Goal: Connect with others: Connect with others

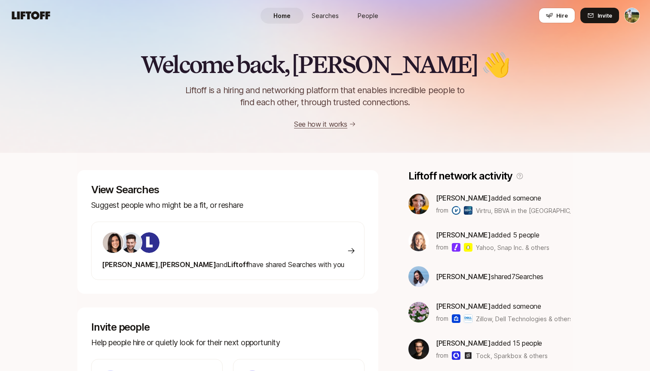
click at [626, 12] on html "Home Searches People Hire Home Searches People Hire Hire Invite Welcome back, […" at bounding box center [325, 185] width 650 height 371
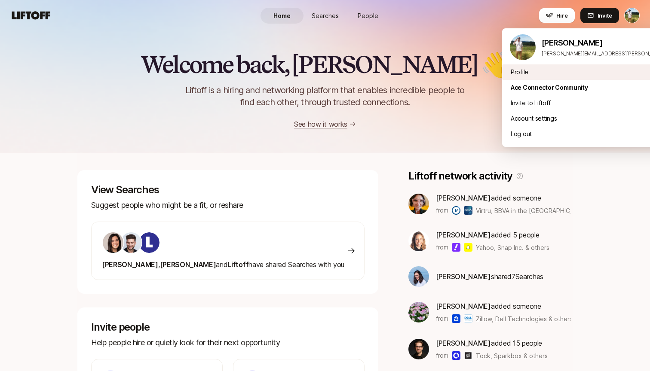
click at [559, 70] on link "Profile" at bounding box center [607, 72] width 195 height 10
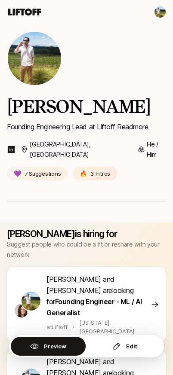
click at [159, 13] on html "Home Searches People Hire Home Searches People Hire Hire Invite Tyler Kieft Fou…" at bounding box center [86, 187] width 173 height 375
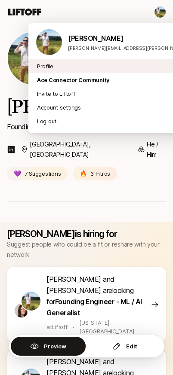
click at [94, 67] on link "Profile" at bounding box center [128, 66] width 183 height 9
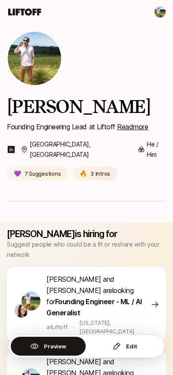
click at [28, 14] on icon at bounding box center [24, 12] width 33 height 7
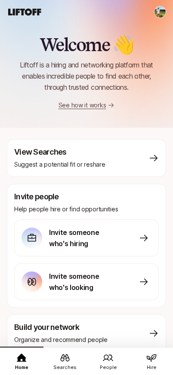
click at [158, 362] on link "Hire" at bounding box center [151, 362] width 43 height 30
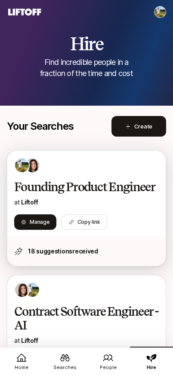
scroll to position [-1, 0]
click at [113, 213] on div "Founding Product Engineer at Liftoff Manage Search Copy link" at bounding box center [86, 194] width 158 height 86
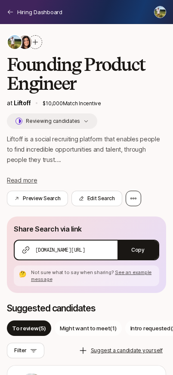
click at [137, 198] on div at bounding box center [132, 198] width 15 height 15
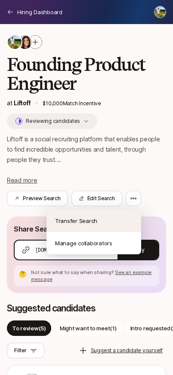
click at [116, 221] on div "Transfer Search" at bounding box center [93, 221] width 95 height 22
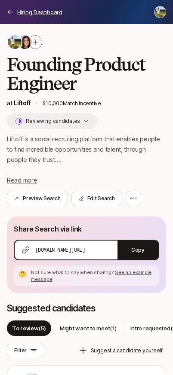
click at [10, 13] on icon at bounding box center [10, 12] width 7 height 7
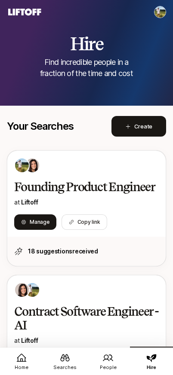
click at [70, 362] on link "Searches" at bounding box center [64, 362] width 43 height 30
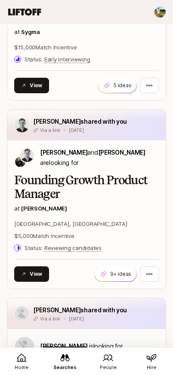
scroll to position [1793, 0]
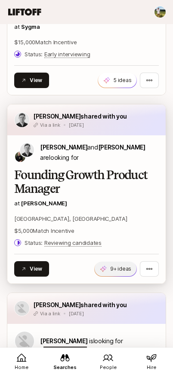
click at [122, 274] on span "9+ ideas +7" at bounding box center [116, 269] width 42 height 15
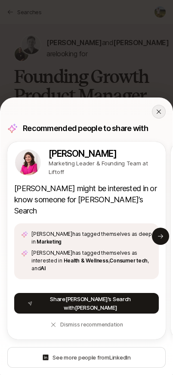
click at [161, 115] on icon at bounding box center [158, 111] width 7 height 7
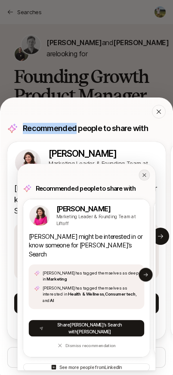
click at [161, 115] on icon at bounding box center [158, 111] width 7 height 7
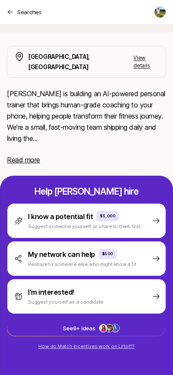
scroll to position [147, 0]
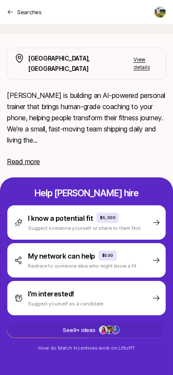
click at [116, 325] on span "See 9+ ideas +7" at bounding box center [85, 329] width 157 height 15
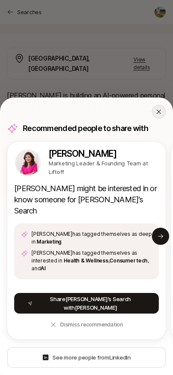
click at [156, 119] on div at bounding box center [159, 112] width 14 height 14
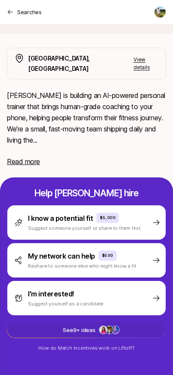
click at [97, 322] on span "See 9+ ideas +7" at bounding box center [85, 329] width 157 height 15
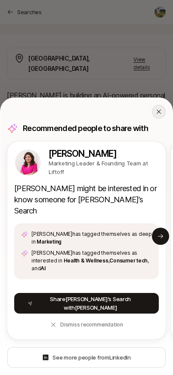
click at [155, 119] on div at bounding box center [159, 112] width 14 height 14
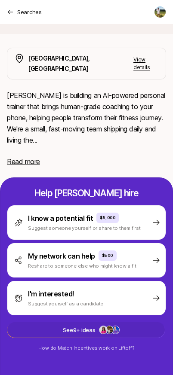
click at [112, 326] on img at bounding box center [109, 330] width 8 height 8
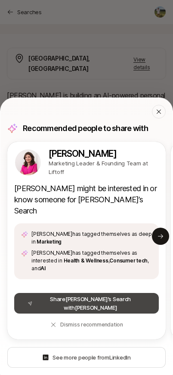
click at [100, 301] on button "Share Colin ’s Search with Emma" at bounding box center [86, 303] width 144 height 21
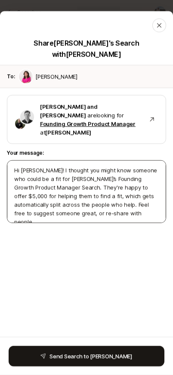
type textarea "x"
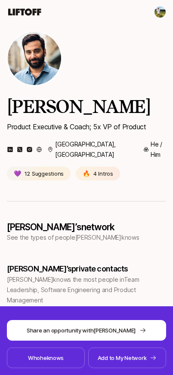
click at [129, 368] on div "Connect Share an opportunity with Frank See who Frank knows Who he know s Add t…" at bounding box center [86, 340] width 173 height 69
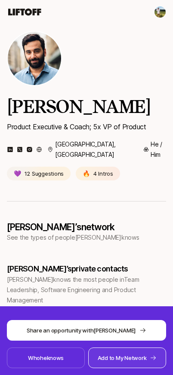
click at [129, 356] on p "Add to My Network" at bounding box center [122, 358] width 49 height 9
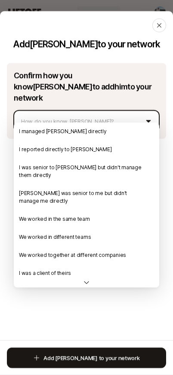
click at [134, 112] on button "How do you know Frank?" at bounding box center [86, 120] width 145 height 21
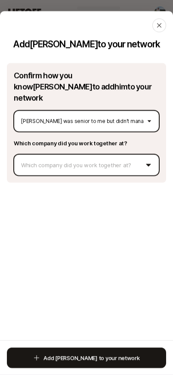
click at [103, 154] on button "Which company did you work together at?" at bounding box center [86, 164] width 145 height 21
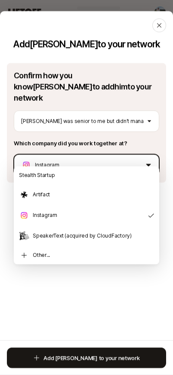
click at [83, 156] on button "Instagram" at bounding box center [86, 164] width 145 height 21
click at [41, 154] on button "Artifact" at bounding box center [86, 164] width 145 height 21
click at [60, 154] on button "Artifact" at bounding box center [86, 164] width 145 height 21
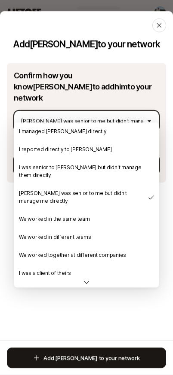
click at [69, 112] on button "Frank was senior to me but didn't manage me directly" at bounding box center [86, 120] width 145 height 21
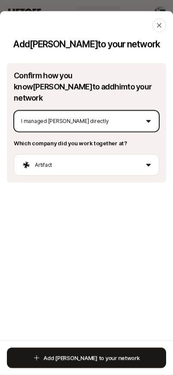
click at [84, 115] on button "I managed Frank directly" at bounding box center [86, 120] width 145 height 21
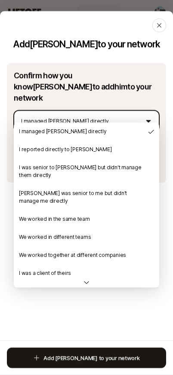
click at [79, 92] on p "Confirm how you know Frank to add him to your network" at bounding box center [86, 87] width 145 height 34
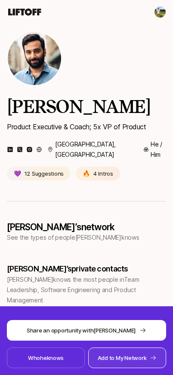
click at [120, 360] on p "Add to My Network" at bounding box center [122, 358] width 49 height 9
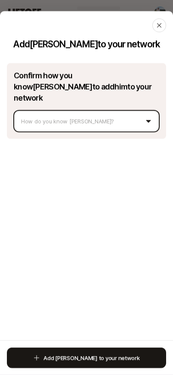
click at [107, 119] on button "How do you know Frank?" at bounding box center [86, 120] width 145 height 21
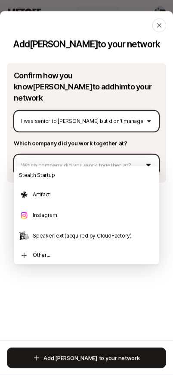
click at [91, 154] on button "Which company did you work together at?" at bounding box center [86, 164] width 145 height 21
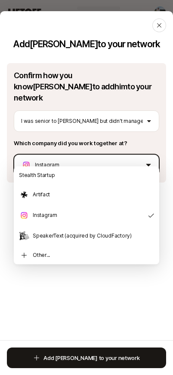
click at [110, 154] on button "Instagram" at bounding box center [86, 164] width 145 height 21
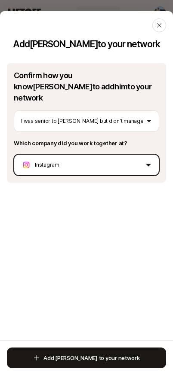
click at [110, 154] on button "Instagram" at bounding box center [86, 164] width 145 height 21
click at [87, 156] on button "Instagram" at bounding box center [86, 164] width 145 height 21
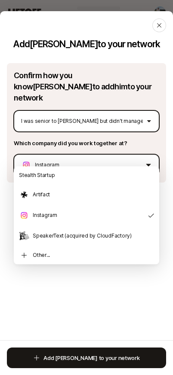
click at [89, 113] on button "I was senior to Frank but didn't manage them directly" at bounding box center [86, 120] width 145 height 21
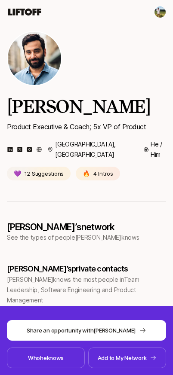
click at [109, 351] on html "Home Searches People Hire Home Searches People Hire Hire Invite Frank Harris Pr…" at bounding box center [86, 187] width 173 height 375
click at [110, 354] on html "Home Searches People Hire Home Searches People Hire Hire Invite Frank Harris Pr…" at bounding box center [86, 187] width 173 height 375
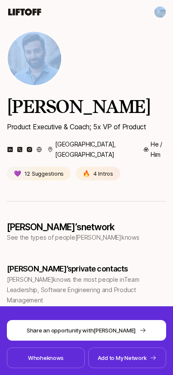
click at [110, 354] on html "Home Searches People Hire Home Searches People Hire Hire Invite Frank Harris Pr…" at bounding box center [86, 187] width 173 height 375
click at [142, 366] on html "Home Searches People Hire Home Searches People Hire Hire Invite Frank Harris Pr…" at bounding box center [86, 187] width 173 height 375
click at [142, 357] on html "Home Searches People Hire Home Searches People Hire Hire Invite Frank Harris Pr…" at bounding box center [86, 187] width 173 height 375
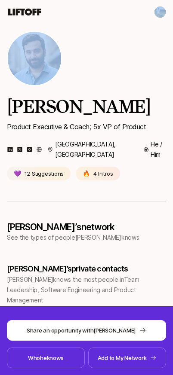
click at [142, 357] on html "Home Searches People Hire Home Searches People Hire Hire Invite Frank Harris Pr…" at bounding box center [86, 187] width 173 height 375
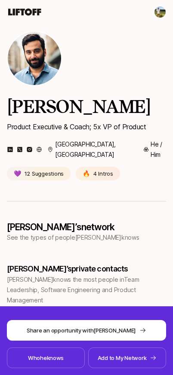
click at [161, 9] on html "Home Searches People Hire Home Searches People Hire Hire Invite [PERSON_NAME] P…" at bounding box center [86, 187] width 173 height 375
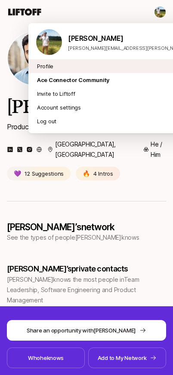
click at [100, 69] on link "Profile" at bounding box center [128, 66] width 183 height 9
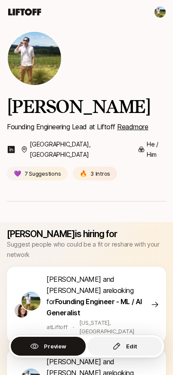
click at [116, 348] on icon "button" at bounding box center [116, 346] width 9 height 9
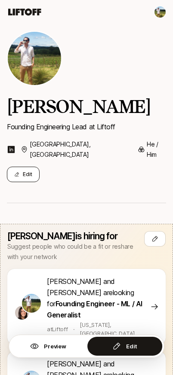
click at [25, 167] on button "Edit" at bounding box center [23, 174] width 33 height 15
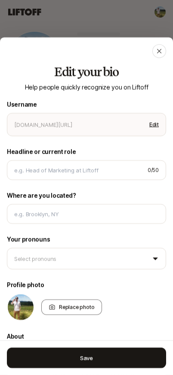
type textarea "x"
type input "tyler"
type input "Founding Engineering Lead at Liftoff"
type input "[GEOGRAPHIC_DATA], [GEOGRAPHIC_DATA]"
type textarea "Strong full-stack product engineer and people manager with extensive experience…"
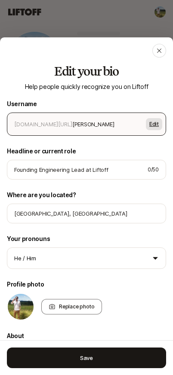
click at [152, 124] on button "Edit" at bounding box center [154, 124] width 16 height 12
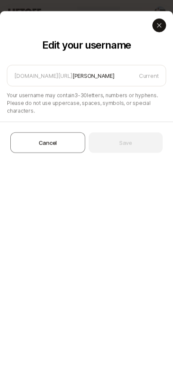
click at [158, 24] on icon at bounding box center [159, 25] width 4 height 4
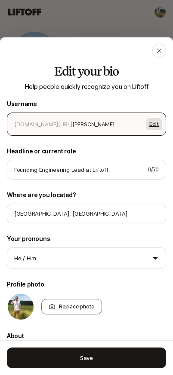
click at [149, 123] on button "Edit" at bounding box center [154, 124] width 16 height 12
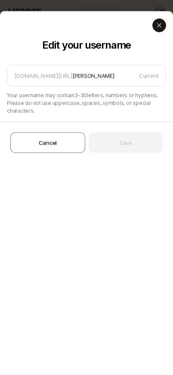
click at [156, 26] on icon at bounding box center [159, 25] width 7 height 7
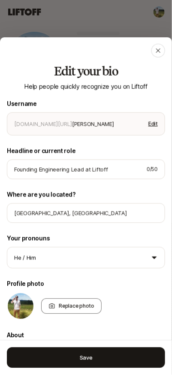
type textarea "x"
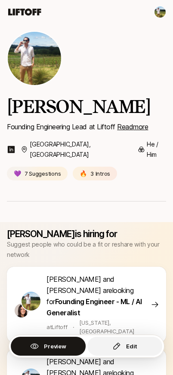
click at [116, 342] on icon "button" at bounding box center [116, 346] width 9 height 9
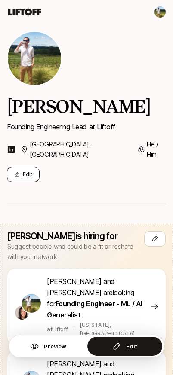
click at [27, 167] on button "Edit" at bounding box center [23, 174] width 33 height 15
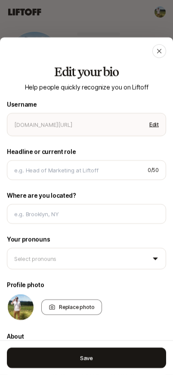
type textarea "x"
type input "[PERSON_NAME]"
type input "Founding Engineering Lead at Liftoff"
type input "[GEOGRAPHIC_DATA], [GEOGRAPHIC_DATA]"
type textarea "Strong full-stack product engineer and people manager with extensive experience…"
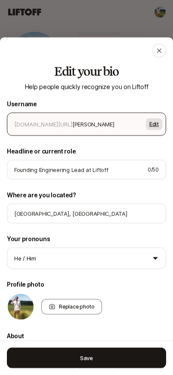
click at [151, 123] on button "Edit" at bounding box center [154, 124] width 16 height 12
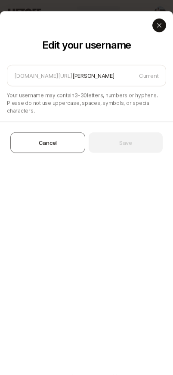
click at [158, 26] on icon at bounding box center [159, 25] width 7 height 7
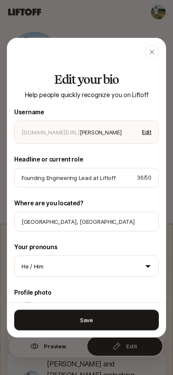
type textarea "x"
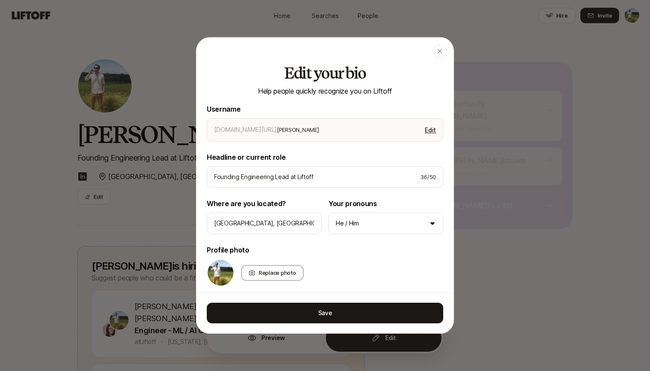
click at [172, 128] on button "Edit" at bounding box center [430, 130] width 18 height 12
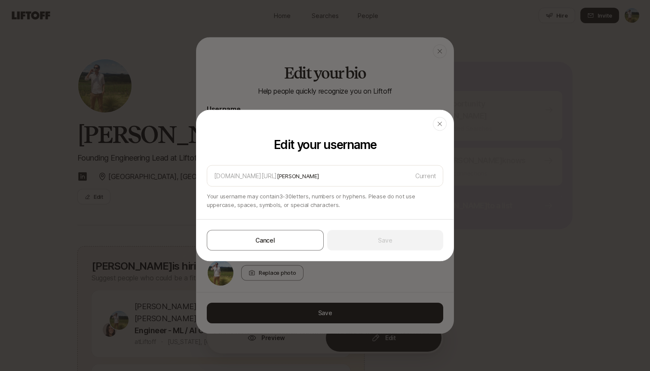
click at [172, 121] on div "button" at bounding box center [440, 124] width 14 height 14
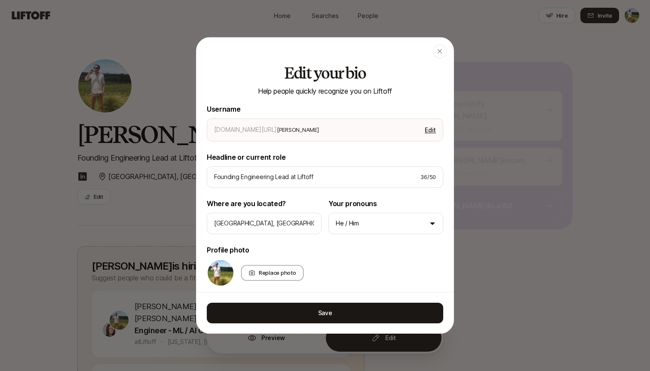
click at [172, 126] on button "Edit" at bounding box center [430, 130] width 18 height 12
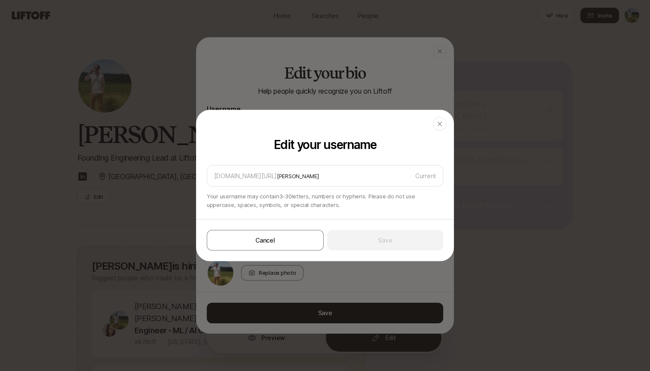
click at [172, 121] on div "button" at bounding box center [440, 124] width 14 height 14
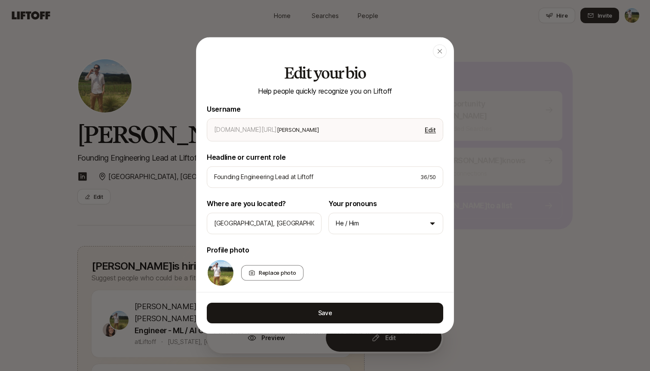
click at [172, 129] on button "Edit" at bounding box center [430, 130] width 18 height 12
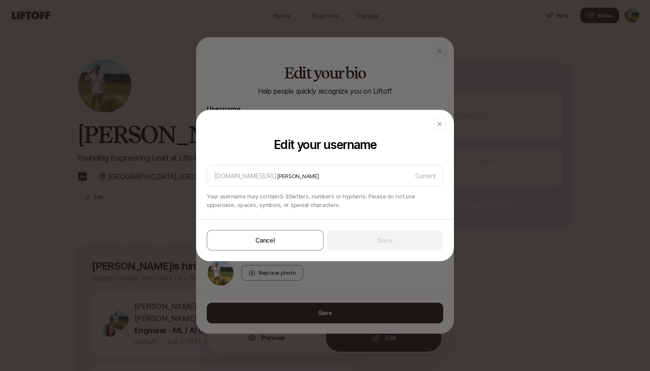
click at [172, 128] on div "button" at bounding box center [440, 124] width 14 height 14
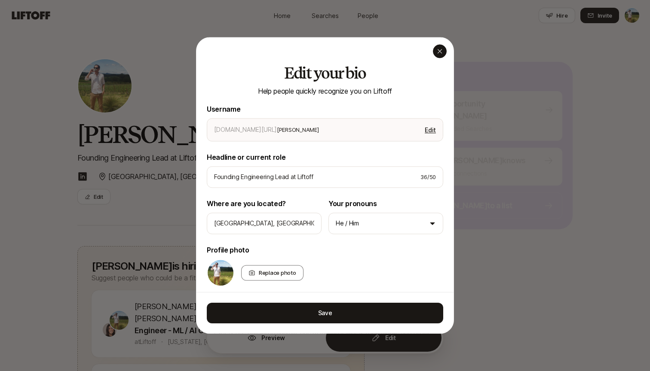
click at [172, 52] on icon "button" at bounding box center [439, 51] width 7 height 7
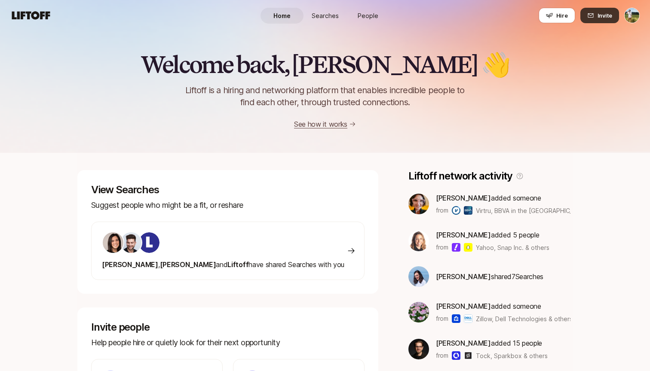
click at [596, 15] on button "Invite" at bounding box center [599, 15] width 39 height 15
click at [32, 20] on icon at bounding box center [30, 15] width 41 height 12
click at [332, 13] on span "Searches" at bounding box center [324, 15] width 27 height 9
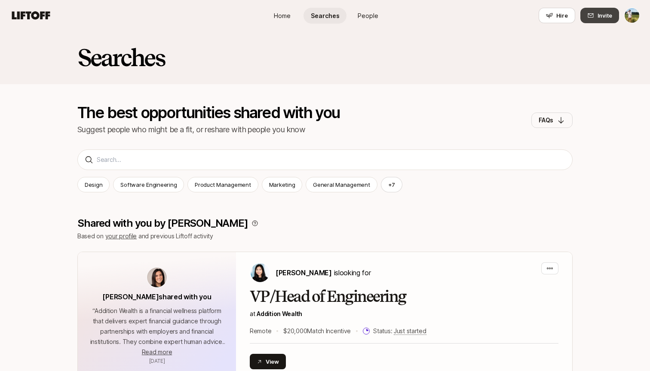
click at [604, 12] on span "Invite" at bounding box center [604, 15] width 15 height 9
click at [599, 15] on span "Invite" at bounding box center [604, 15] width 15 height 9
click at [610, 18] on span "Invite" at bounding box center [604, 15] width 15 height 9
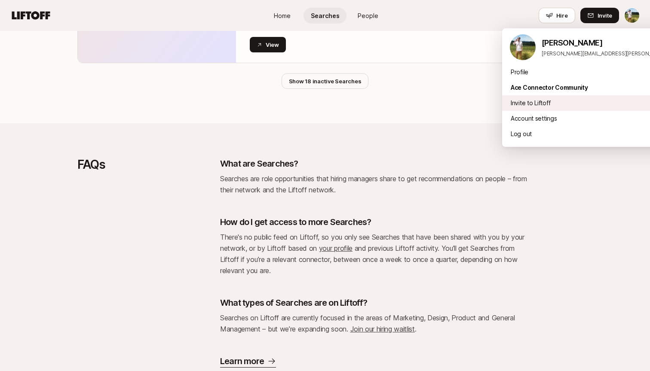
click at [579, 100] on div "Invite to Liftoff" at bounding box center [608, 102] width 213 height 15
type textarea "x"
